Goal: Information Seeking & Learning: Find specific fact

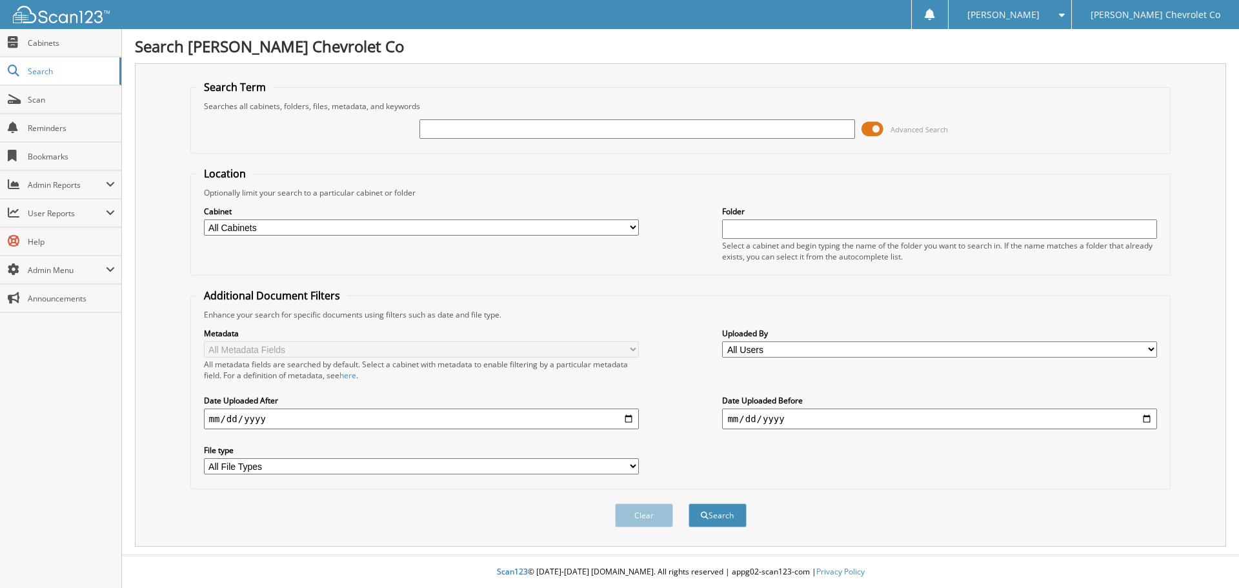
click at [490, 132] on input "text" at bounding box center [636, 128] width 435 height 19
type input "6063389"
click at [688, 503] on button "Search" at bounding box center [717, 515] width 58 height 24
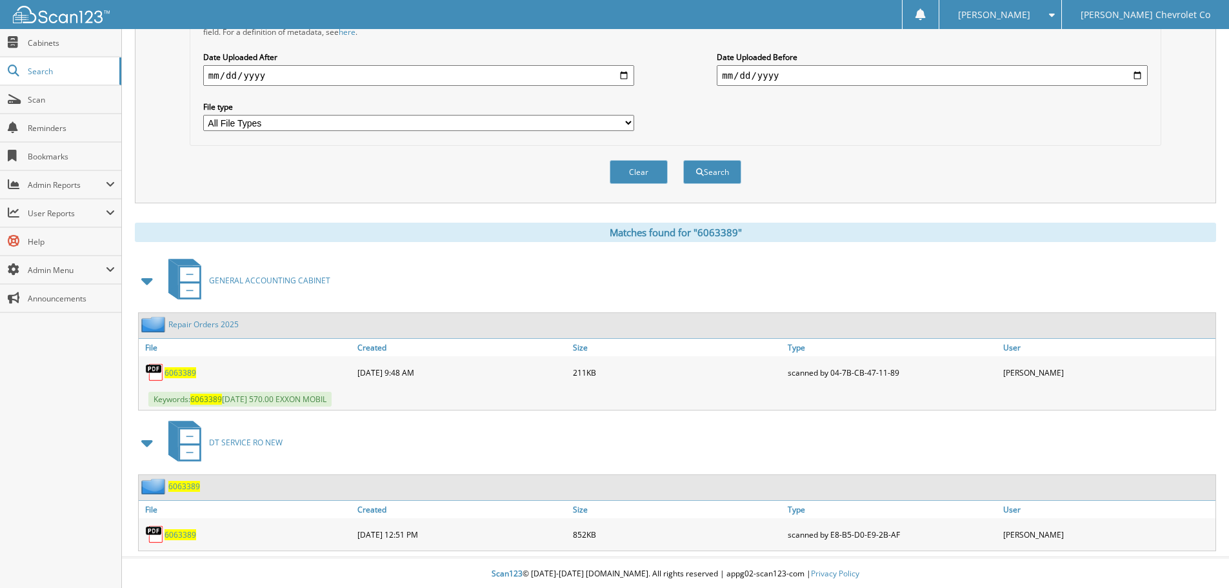
scroll to position [346, 0]
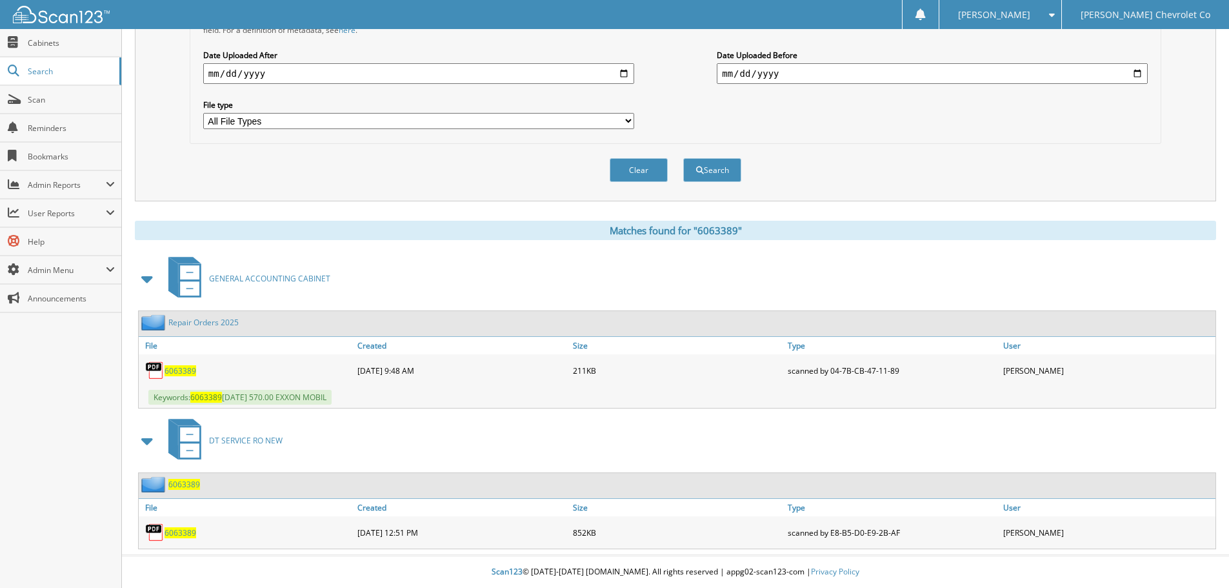
click at [170, 536] on span "6063389" at bounding box center [181, 532] width 32 height 11
click at [179, 371] on span "6063389" at bounding box center [181, 370] width 32 height 11
click at [170, 372] on span "6063389" at bounding box center [181, 370] width 32 height 11
click at [183, 368] on span "6063389" at bounding box center [181, 370] width 32 height 11
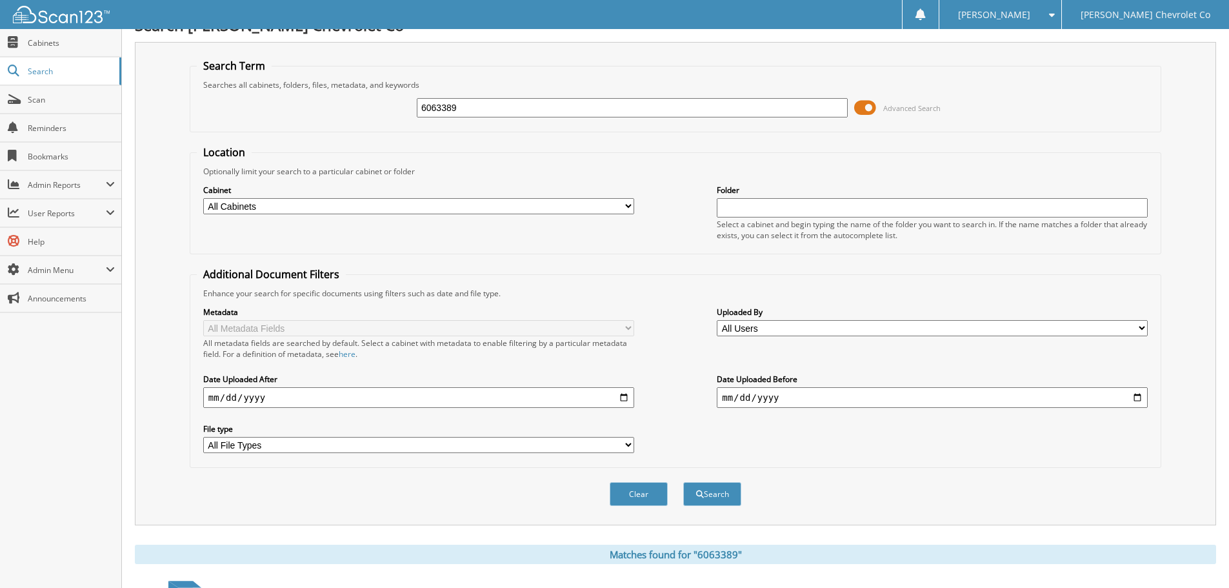
scroll to position [0, 0]
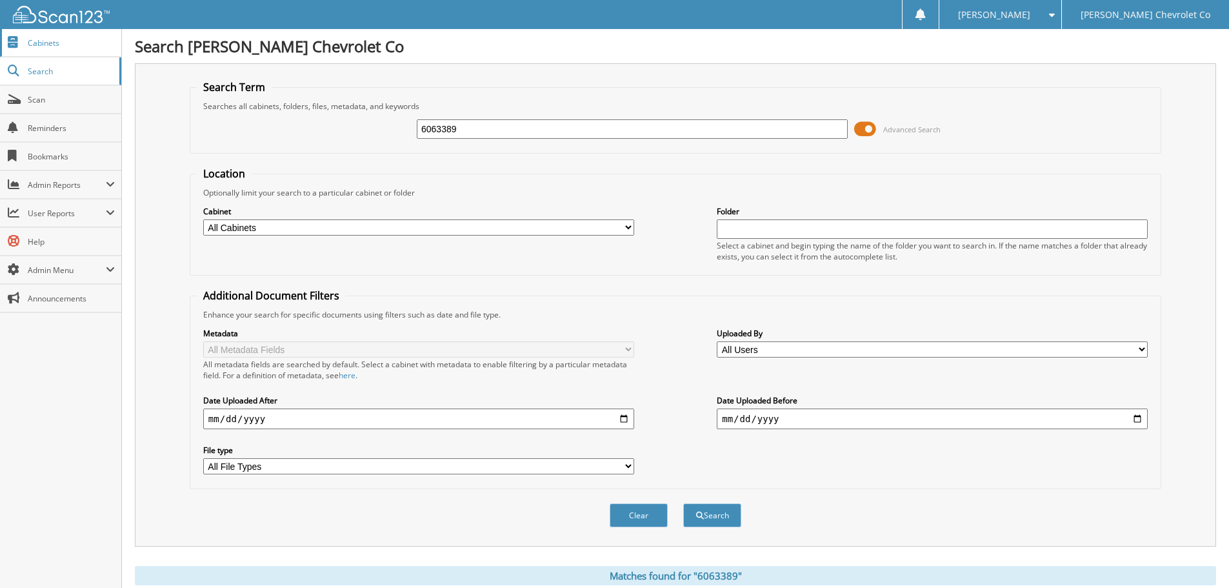
click at [73, 43] on span "Cabinets" at bounding box center [71, 42] width 87 height 11
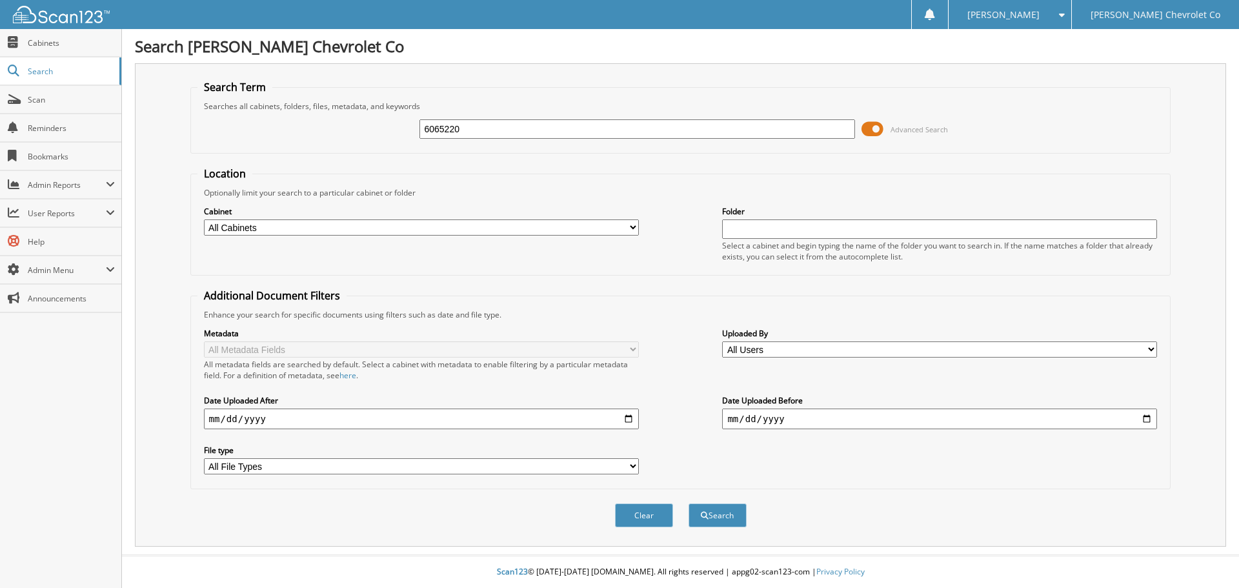
type input "6065220"
click at [688, 503] on button "Search" at bounding box center [717, 515] width 58 height 24
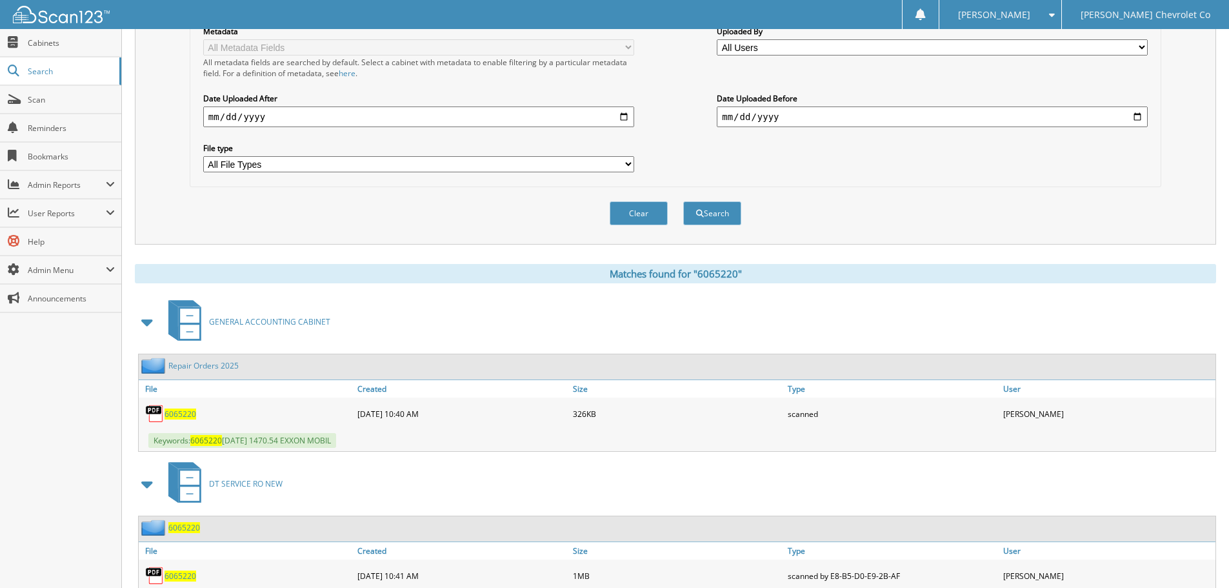
scroll to position [346, 0]
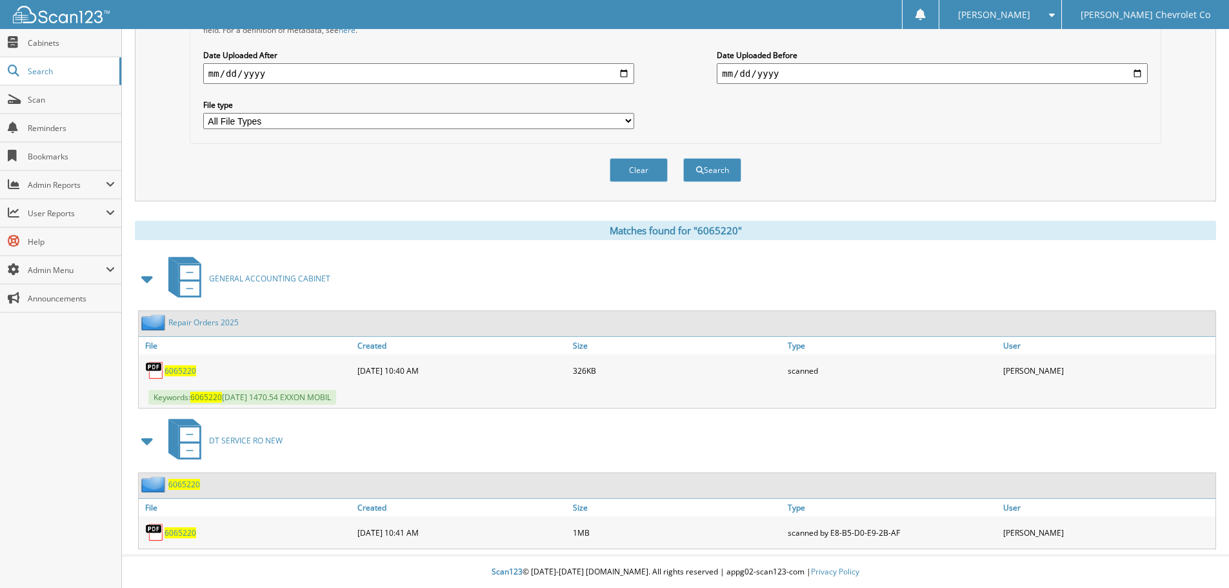
click at [185, 374] on span "6065220" at bounding box center [181, 370] width 32 height 11
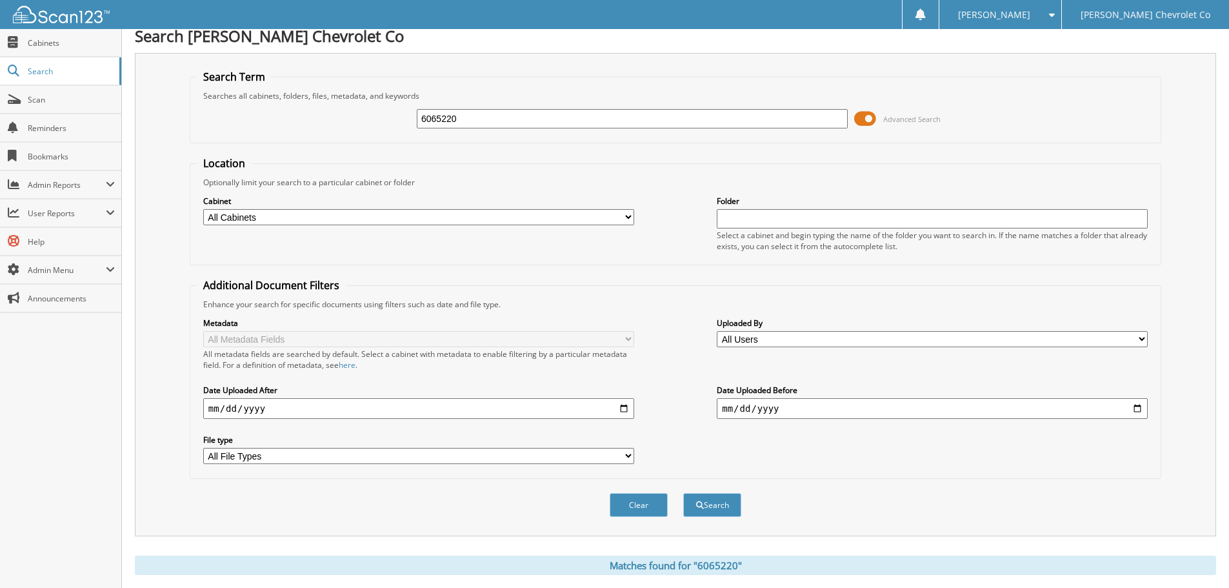
scroll to position [0, 0]
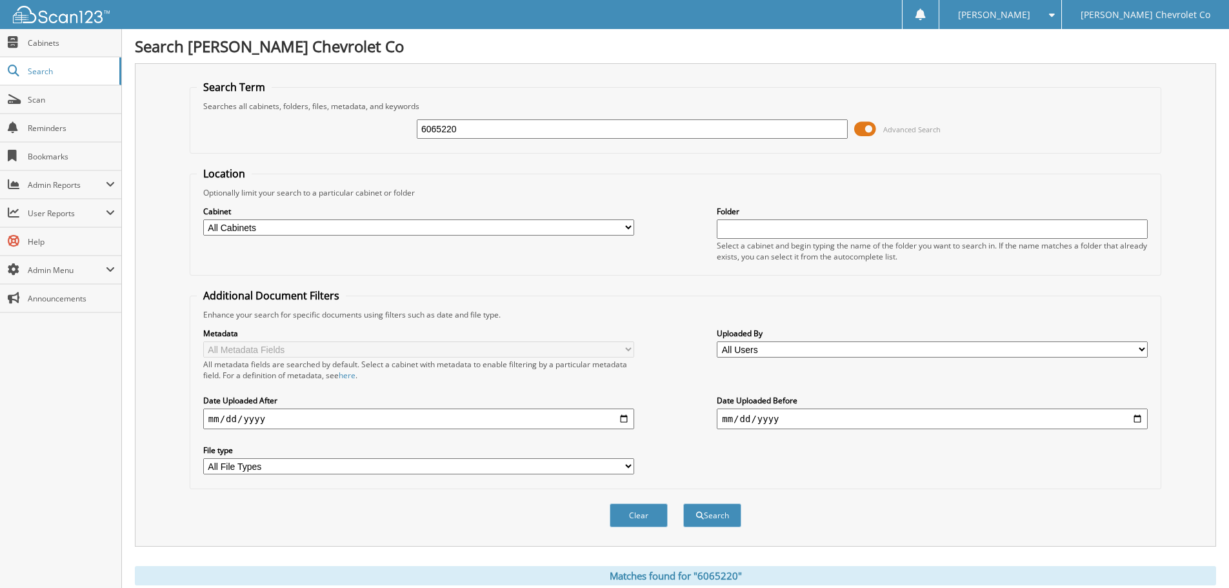
drag, startPoint x: 475, startPoint y: 127, endPoint x: 335, endPoint y: 126, distance: 140.0
click at [370, 126] on div "6065220 Advanced Search" at bounding box center [675, 129] width 957 height 35
paste input "3389"
type input "6063389"
click at [683, 503] on button "Search" at bounding box center [712, 515] width 58 height 24
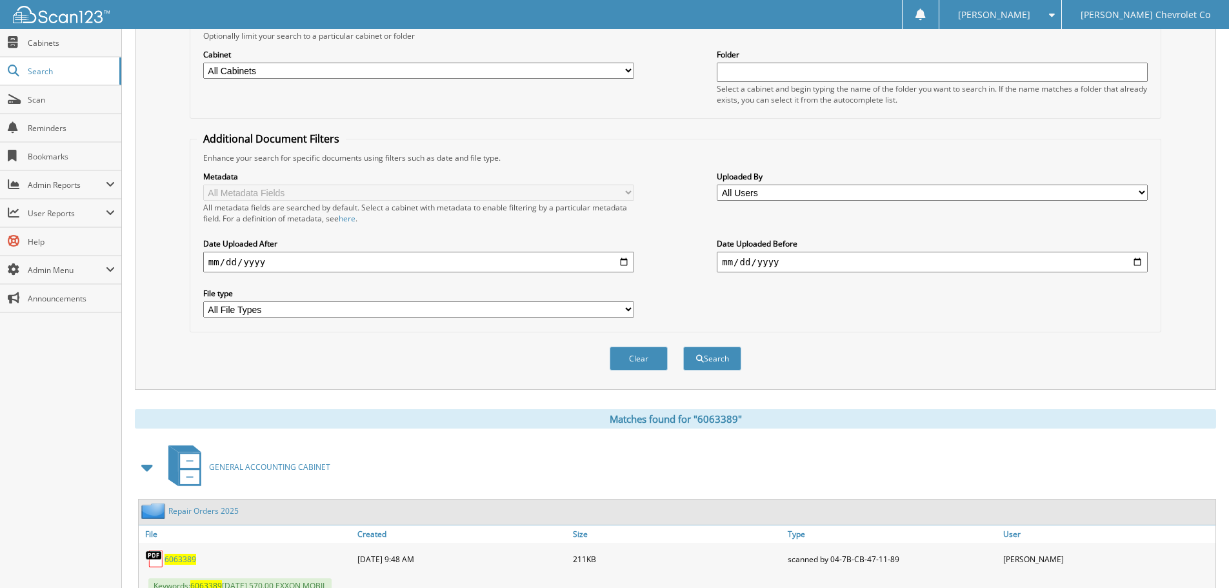
scroll to position [323, 0]
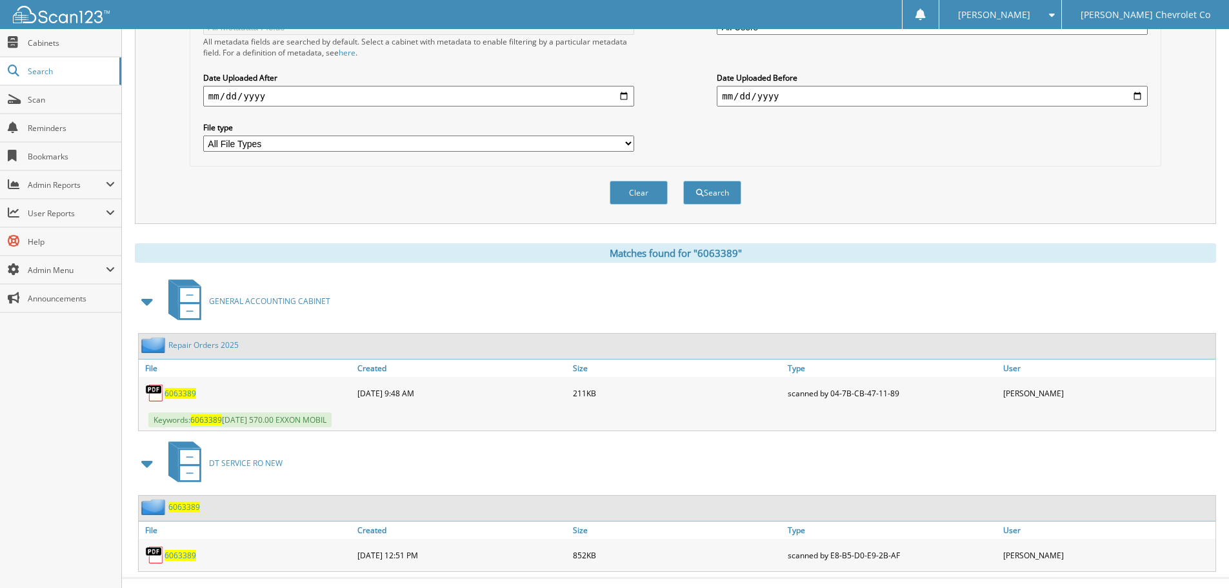
click at [181, 393] on span "6063389" at bounding box center [181, 393] width 32 height 11
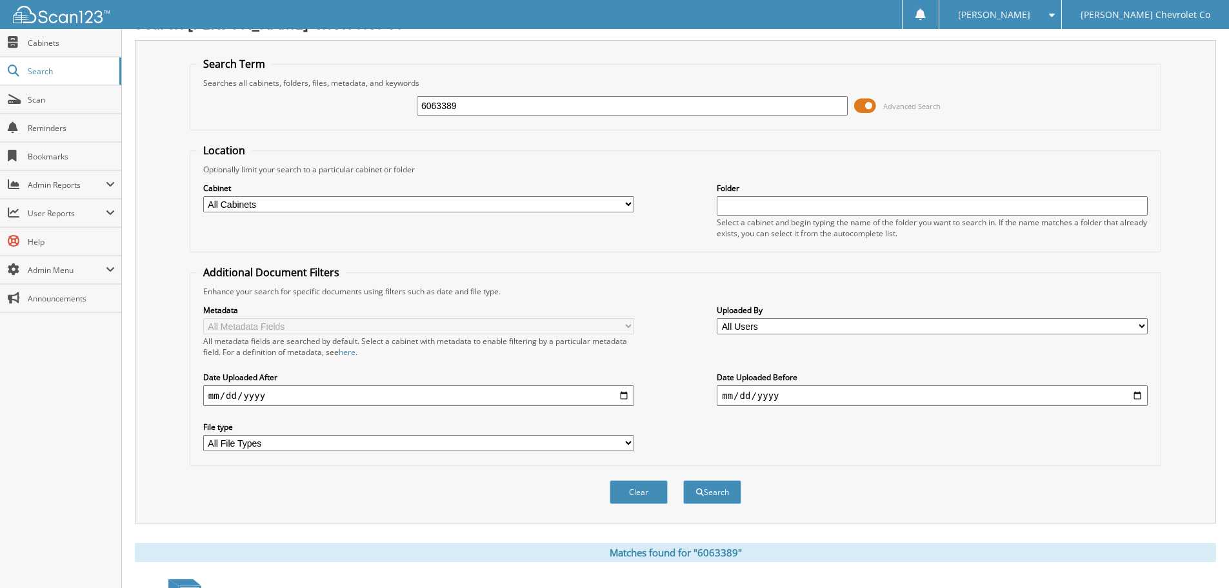
scroll to position [0, 0]
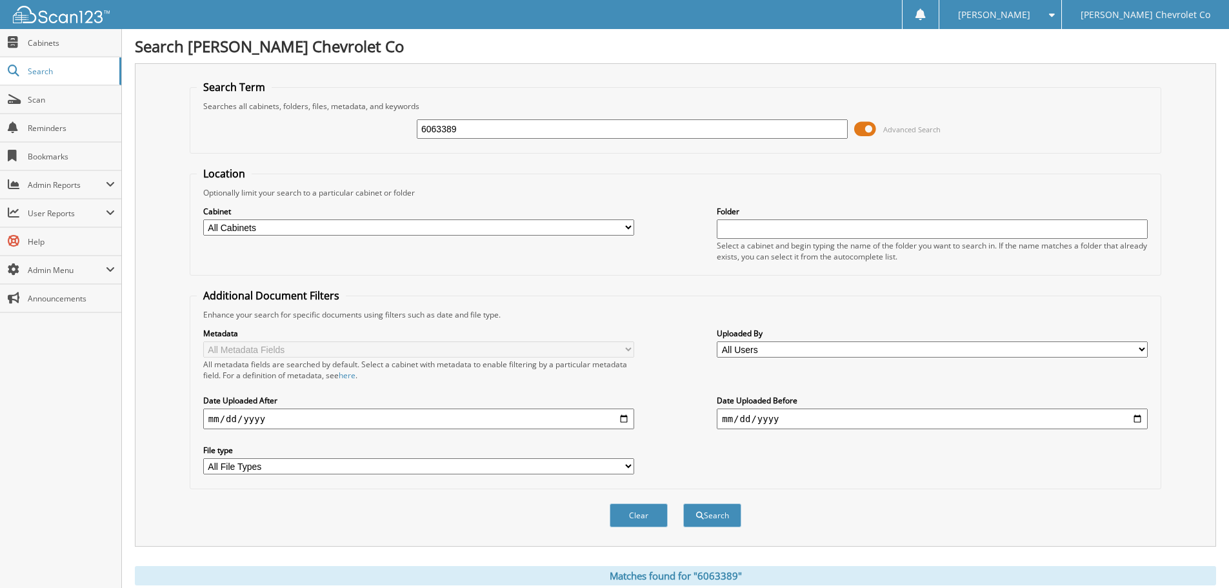
click at [901, 517] on div "Clear Search" at bounding box center [676, 515] width 972 height 52
